Goal: Transaction & Acquisition: Purchase product/service

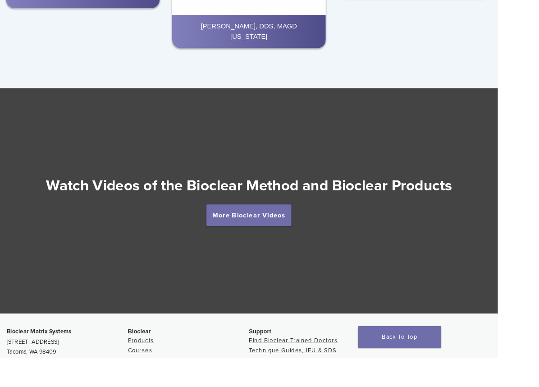
scroll to position [1454, 0]
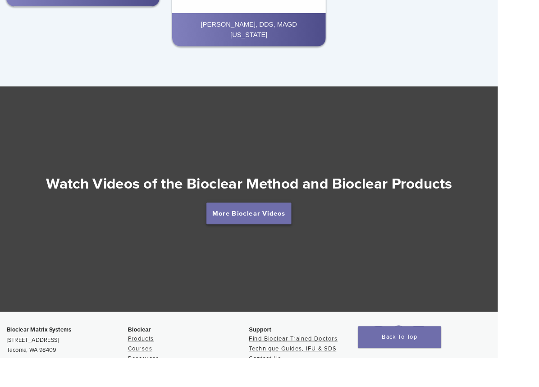
click at [243, 225] on link "More Bioclear Videos" at bounding box center [269, 230] width 92 height 23
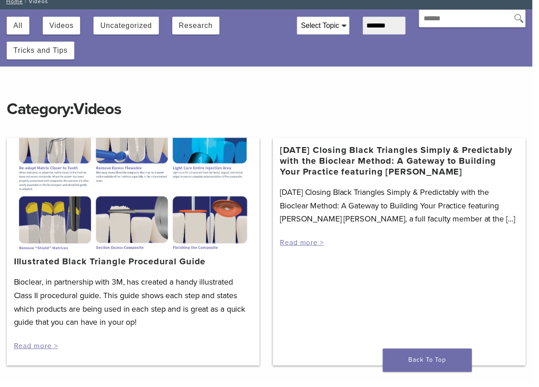
scroll to position [2, 0]
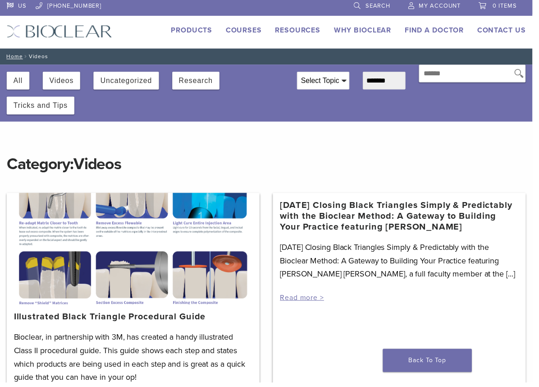
click at [241, 23] on div "US [PHONE_NUMBER] Search My Account 0 items Cart No products in the cart. Back …" at bounding box center [269, 23] width 539 height 51
click at [237, 34] on link "Courses" at bounding box center [246, 30] width 36 height 9
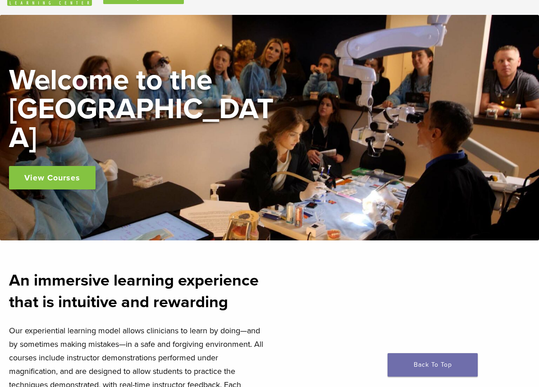
scroll to position [37, 0]
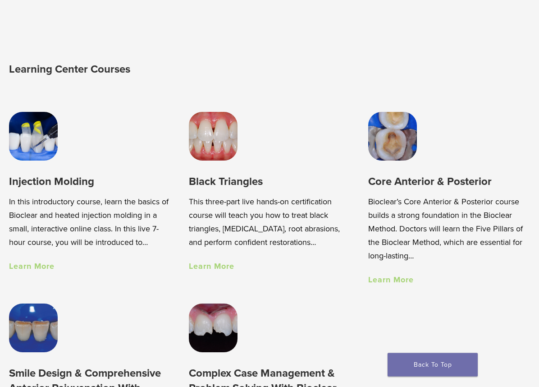
click at [514, 288] on div "Core Anterior & Posterior Bioclear’s Core Anterior & Posterior course builds a …" at bounding box center [448, 198] width 179 height 191
click at [25, 267] on link "Learn More" at bounding box center [32, 266] width 46 height 10
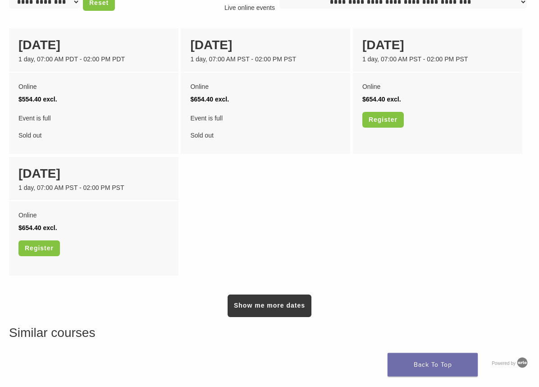
scroll to position [742, 0]
click at [296, 317] on link "Show me more dates" at bounding box center [270, 305] width 84 height 23
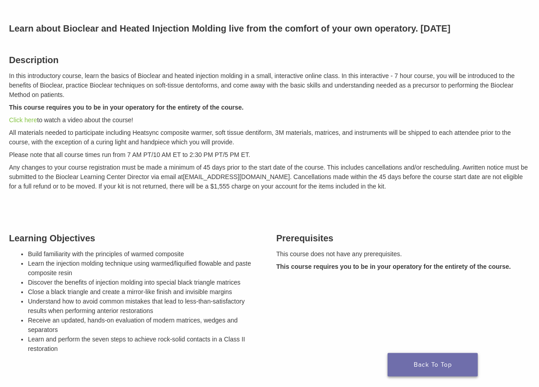
scroll to position [114, 0]
click at [441, 361] on link "Back To Top" at bounding box center [432, 364] width 90 height 23
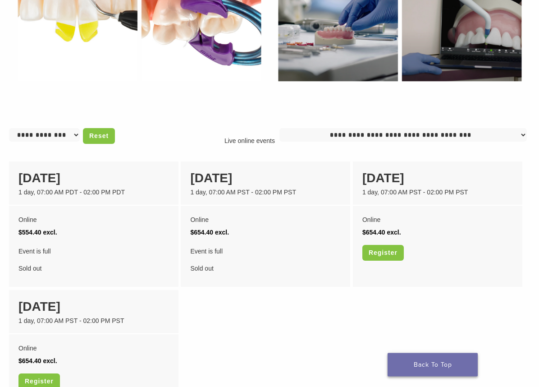
scroll to position [610, 0]
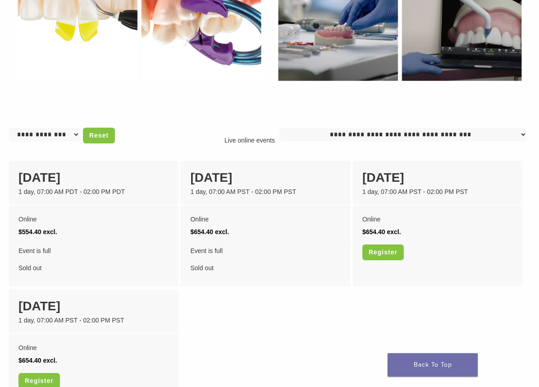
click at [531, 165] on div "Learn about Bioclear and Heated Injection Molding live from the comfort of your…" at bounding box center [269, 102] width 539 height 1193
click at [501, 141] on select "**********" at bounding box center [402, 134] width 247 height 14
click at [46, 172] on div "Learn about Bioclear and Heated Injection Molding live from the comfort of your…" at bounding box center [269, 102] width 539 height 1193
click at [36, 141] on select "**********" at bounding box center [44, 134] width 71 height 14
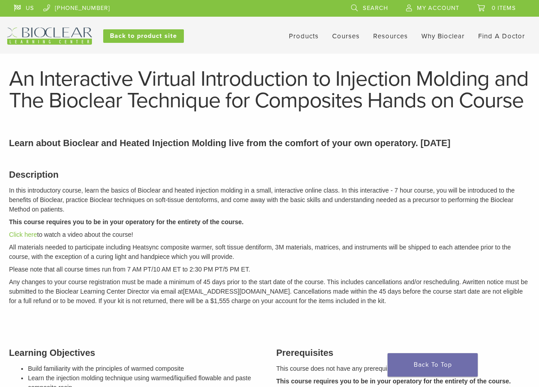
click at [356, 39] on link "Courses" at bounding box center [345, 36] width 27 height 8
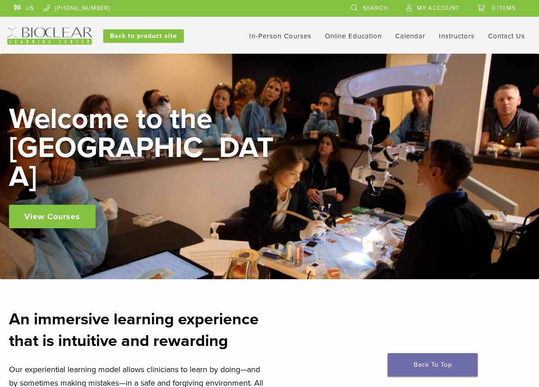
click at [290, 32] on link "In-Person Courses" at bounding box center [280, 36] width 62 height 8
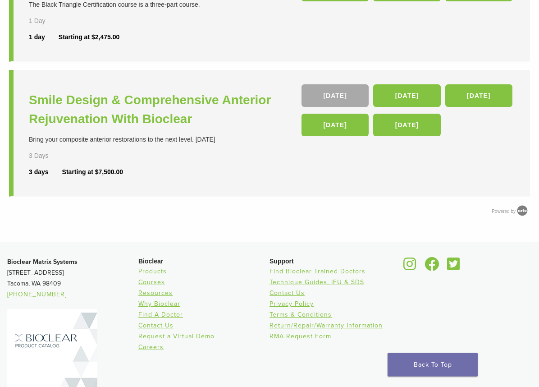
scroll to position [433, 0]
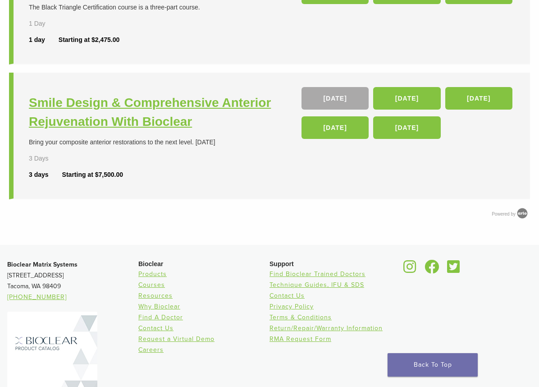
click at [208, 110] on h3 "Smile Design & Comprehensive Anterior Rejuvenation With Bioclear" at bounding box center [150, 112] width 243 height 38
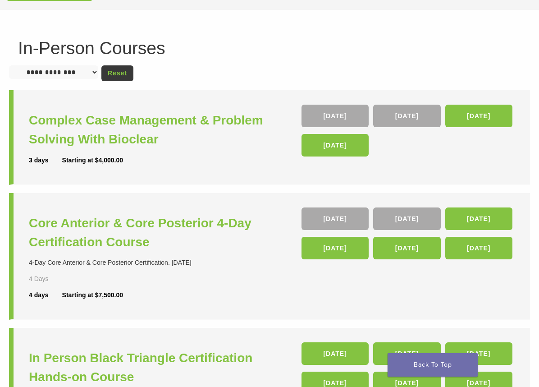
scroll to position [39, 0]
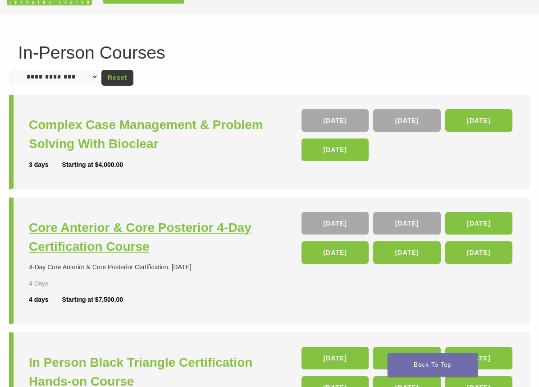
click at [169, 231] on h3 "Core Anterior & Core Posterior 4-Day Certification Course" at bounding box center [150, 237] width 243 height 38
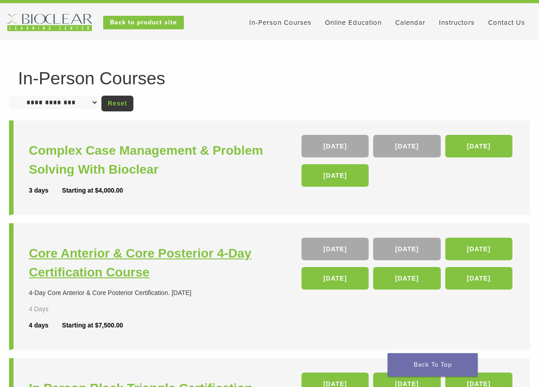
scroll to position [0, 0]
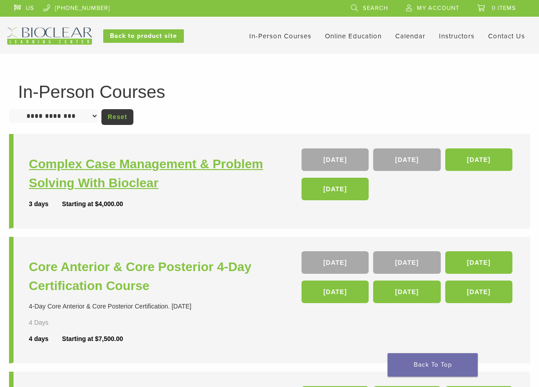
click at [231, 171] on h3 "Complex Case Management & Problem Solving With Bioclear" at bounding box center [150, 174] width 243 height 38
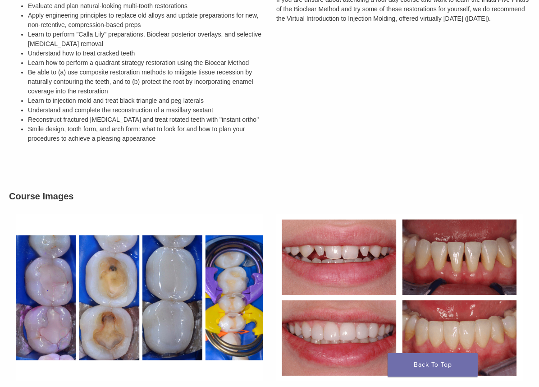
scroll to position [349, 0]
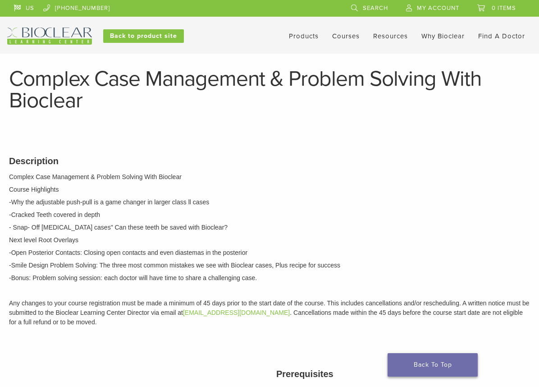
click at [458, 367] on link "Back To Top" at bounding box center [432, 364] width 90 height 23
click at [300, 36] on link "Products" at bounding box center [304, 36] width 30 height 8
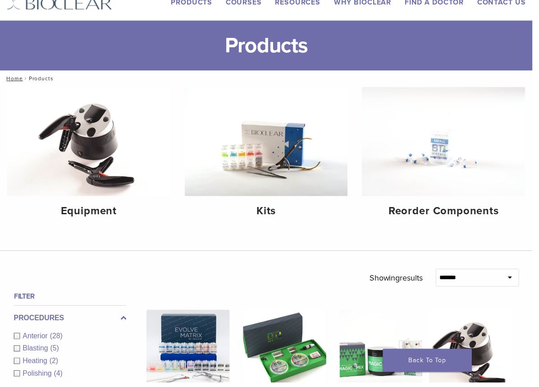
scroll to position [32, 0]
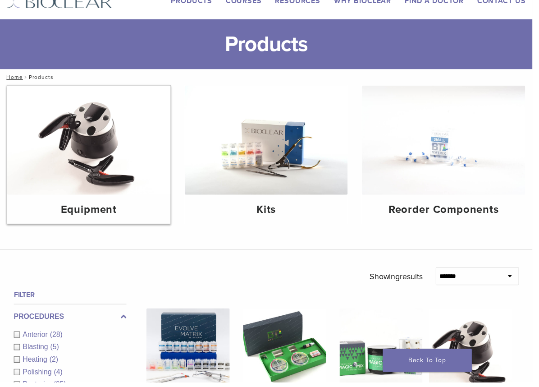
click at [118, 149] on img at bounding box center [89, 142] width 165 height 110
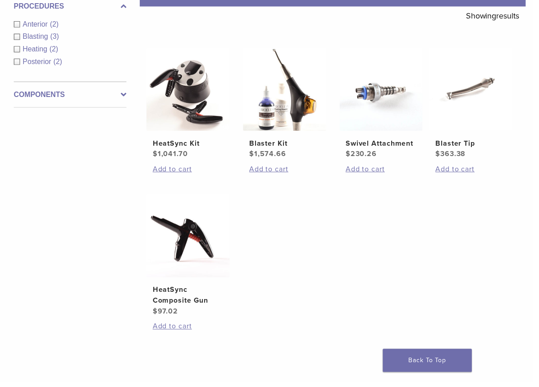
scroll to position [162, 0]
click at [286, 132] on img at bounding box center [288, 90] width 84 height 84
